Goal: Transaction & Acquisition: Purchase product/service

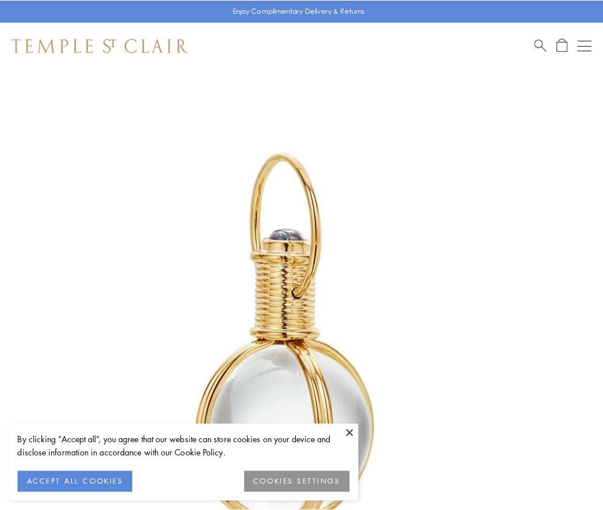
scroll to position [300, 0]
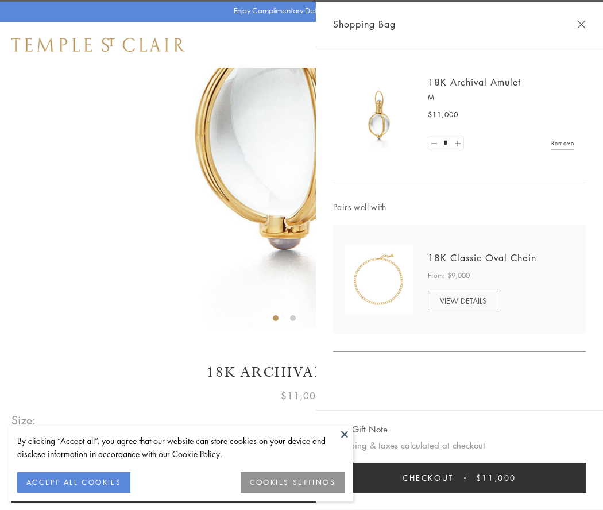
click at [460, 478] on button "Checkout $11,000" at bounding box center [459, 478] width 253 height 30
